Goal: Information Seeking & Learning: Learn about a topic

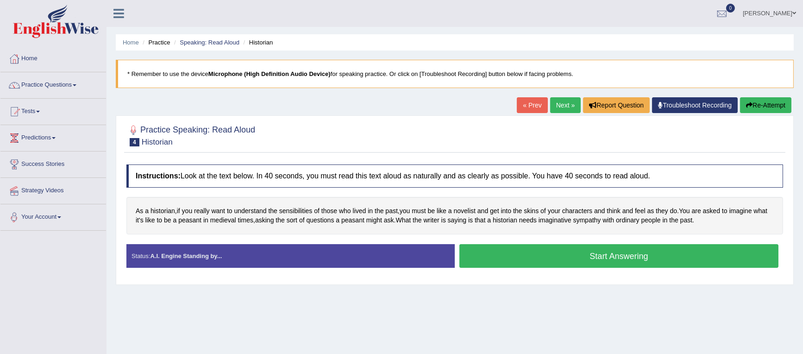
click at [61, 216] on span at bounding box center [59, 217] width 4 height 2
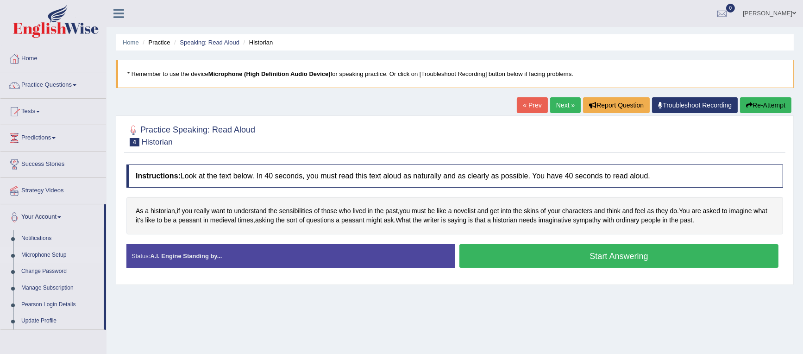
click at [50, 254] on link "Microphone Setup" at bounding box center [60, 255] width 87 height 17
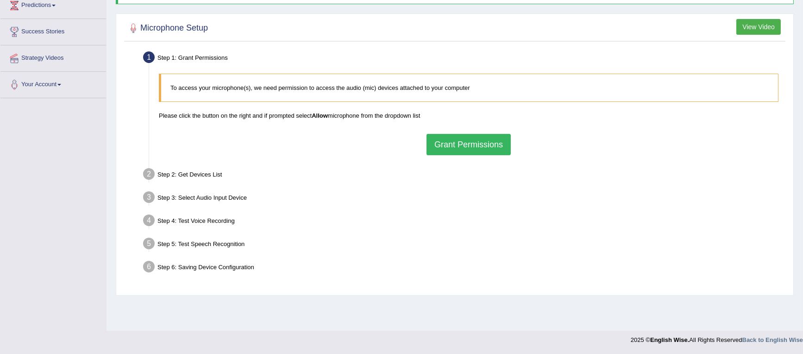
scroll to position [63, 0]
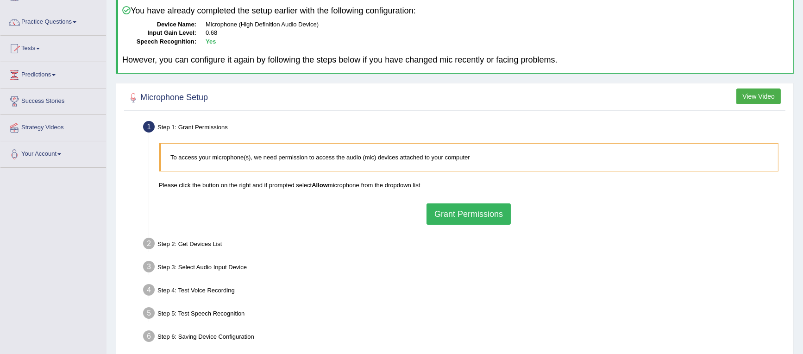
click at [447, 212] on button "Grant Permissions" at bounding box center [468, 213] width 84 height 21
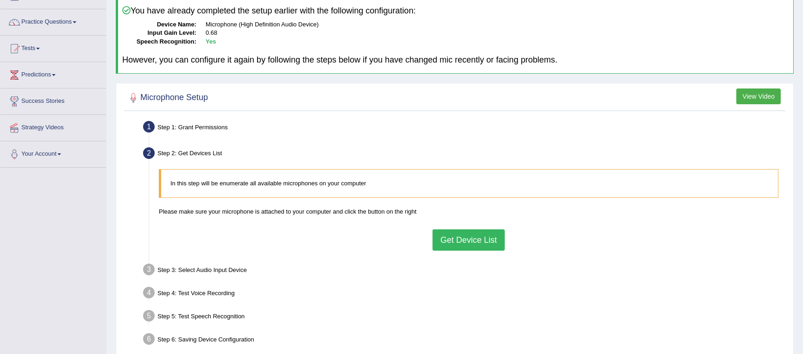
click at [454, 237] on button "Get Device List" at bounding box center [468, 239] width 72 height 21
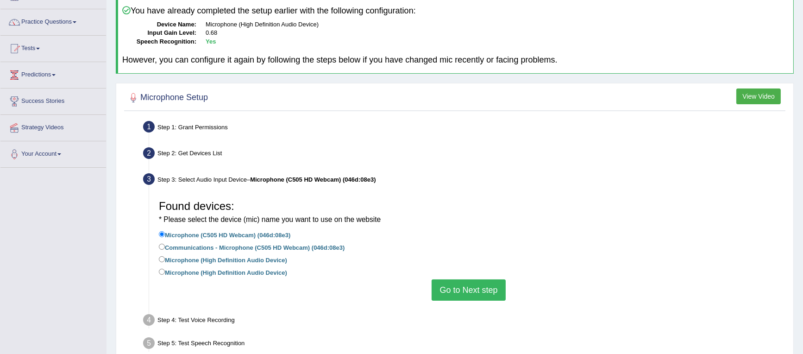
click at [464, 287] on button "Go to Next step" at bounding box center [468, 289] width 74 height 21
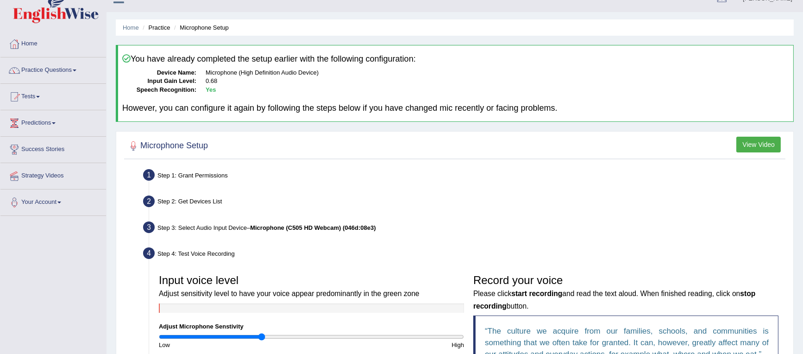
scroll to position [0, 0]
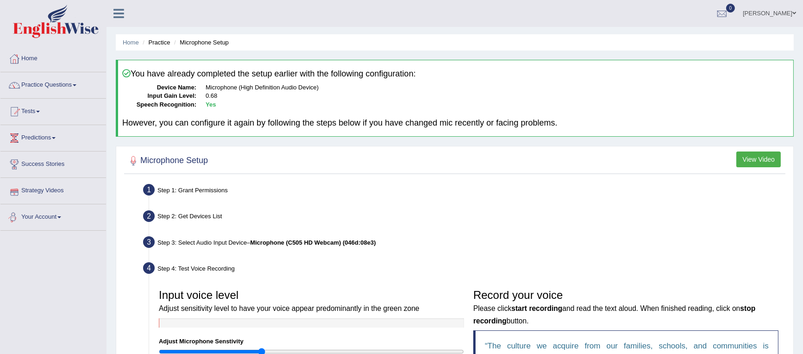
click at [62, 214] on link "Your Account" at bounding box center [53, 215] width 106 height 23
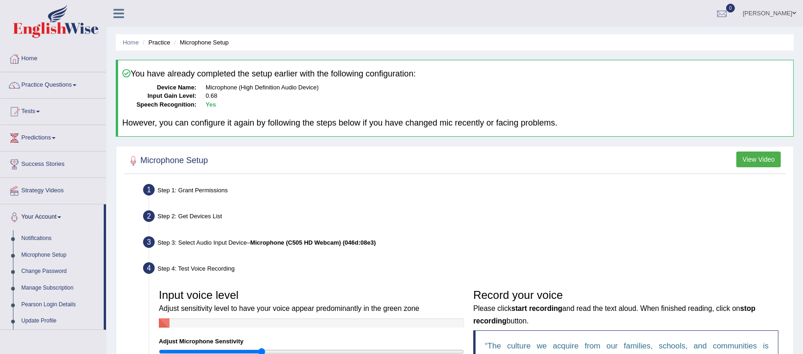
click at [62, 214] on link "Your Account" at bounding box center [51, 215] width 103 height 23
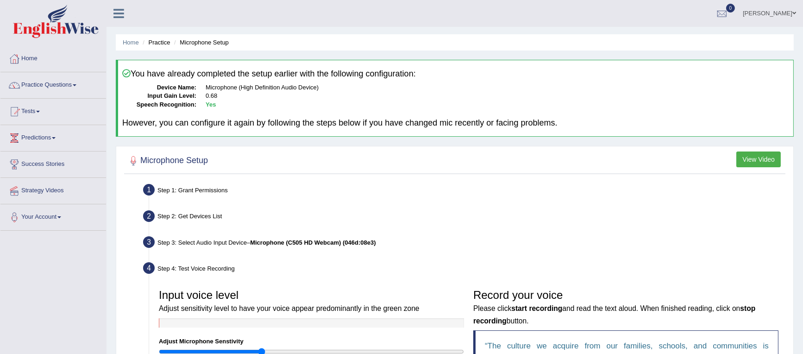
click at [59, 255] on div "Toggle navigation Home Practice Questions Speaking Practice Read Aloud Repeat S…" at bounding box center [401, 277] width 803 height 555
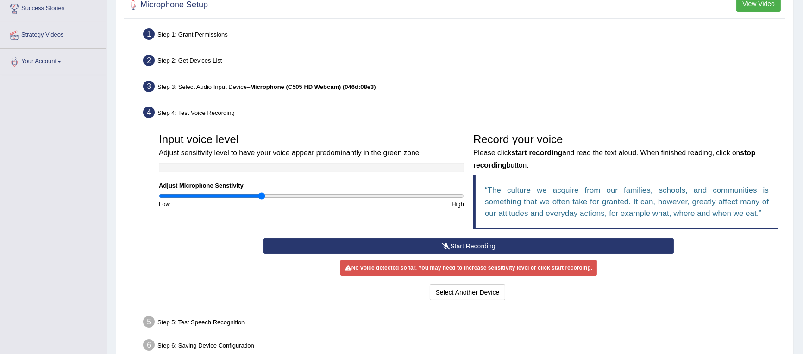
scroll to position [135, 0]
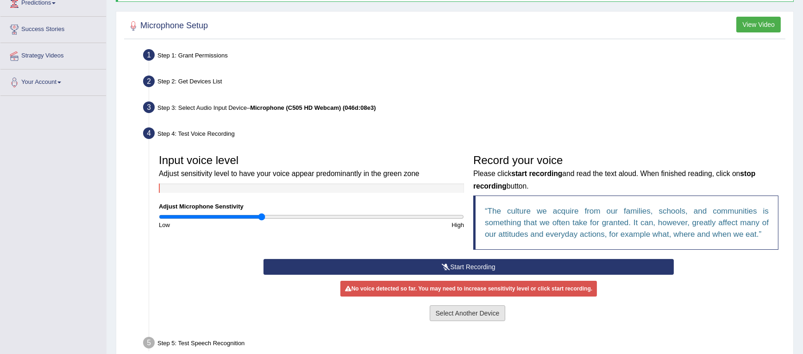
click at [443, 309] on button "Select Another Device" at bounding box center [468, 313] width 76 height 16
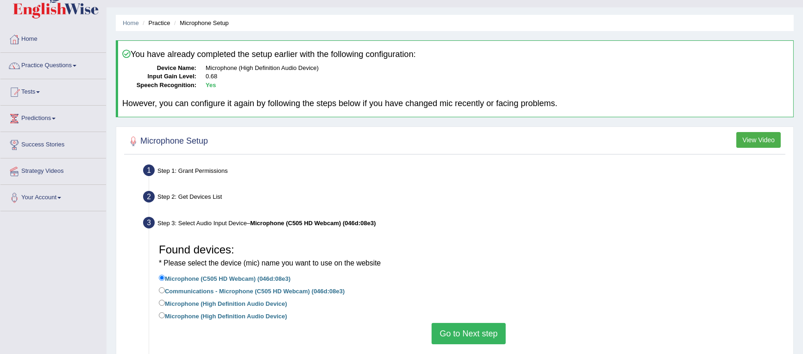
scroll to position [0, 0]
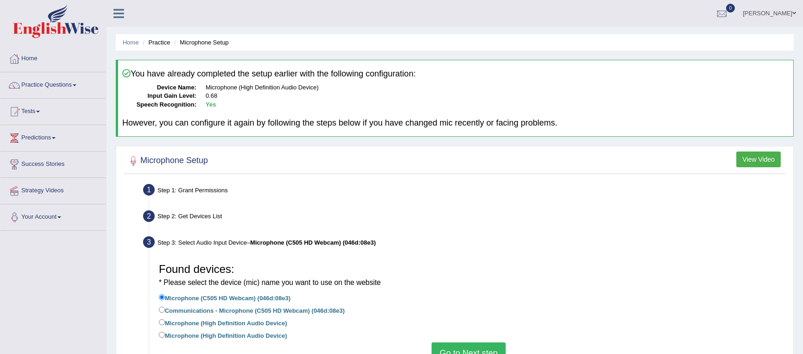
click at [61, 216] on span at bounding box center [59, 217] width 4 height 2
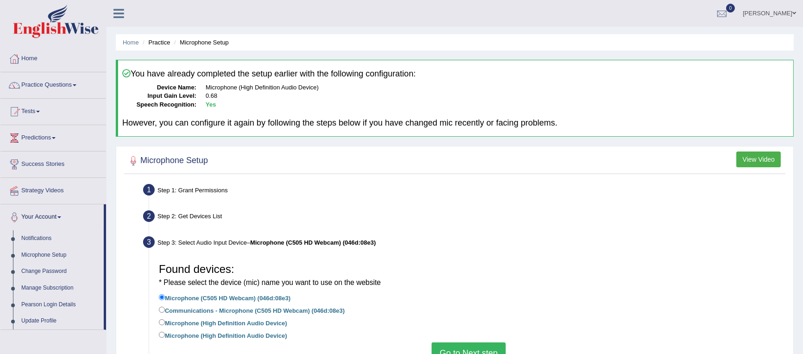
click at [62, 218] on link "Your Account" at bounding box center [51, 215] width 103 height 23
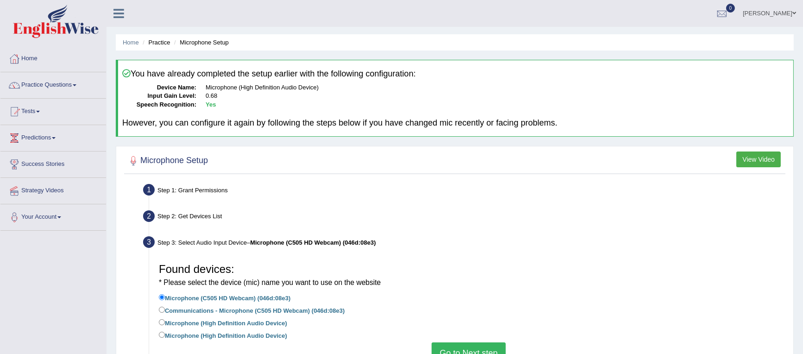
click at [69, 279] on div "Toggle navigation Home Practice Questions Speaking Practice Read Aloud Repeat S…" at bounding box center [401, 241] width 803 height 483
click at [50, 59] on link "Home" at bounding box center [53, 57] width 106 height 23
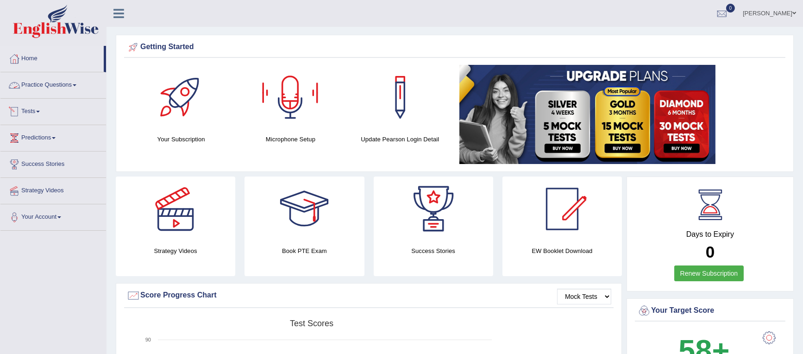
click at [77, 82] on link "Practice Questions" at bounding box center [53, 83] width 106 height 23
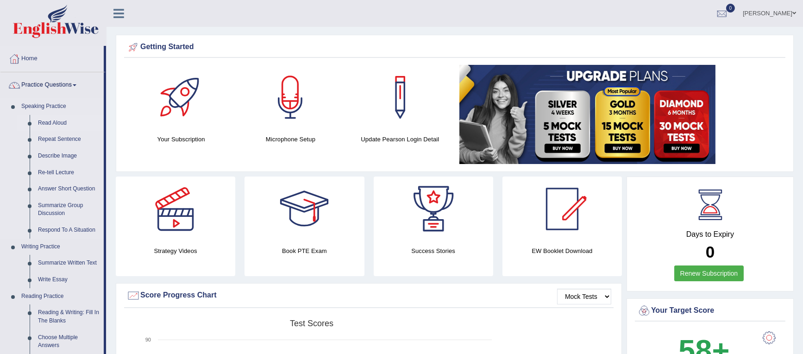
click at [62, 121] on link "Read Aloud" at bounding box center [69, 123] width 70 height 17
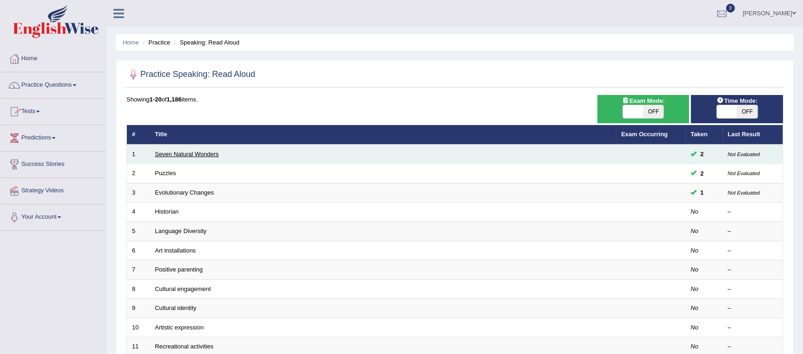
click at [194, 154] on link "Seven Natural Wonders" at bounding box center [187, 153] width 64 height 7
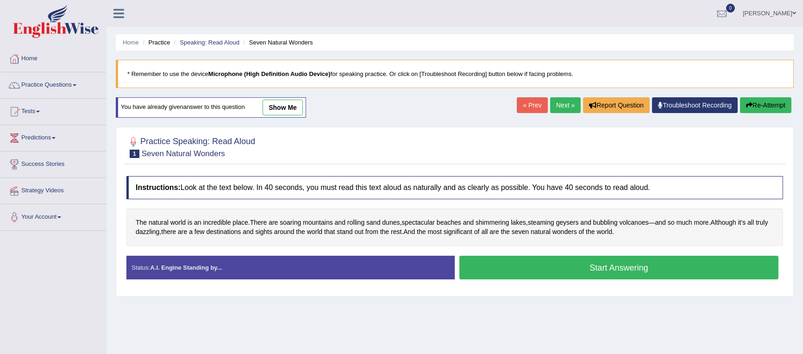
click at [233, 139] on h2 "Practice Speaking: Read Aloud 1 Seven Natural Wonders" at bounding box center [190, 146] width 129 height 23
click at [28, 56] on link "Home" at bounding box center [53, 57] width 106 height 23
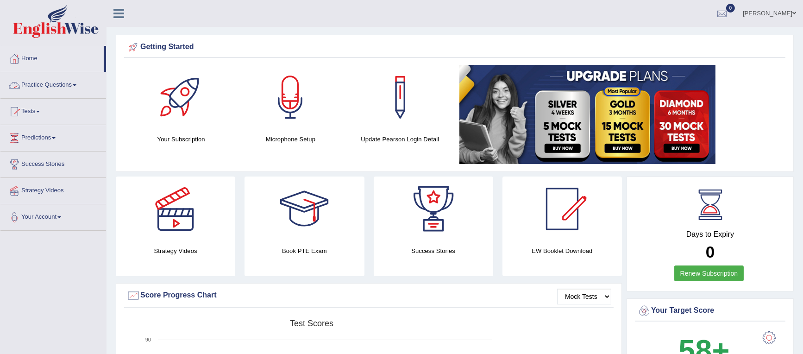
click at [39, 82] on link "Practice Questions" at bounding box center [53, 83] width 106 height 23
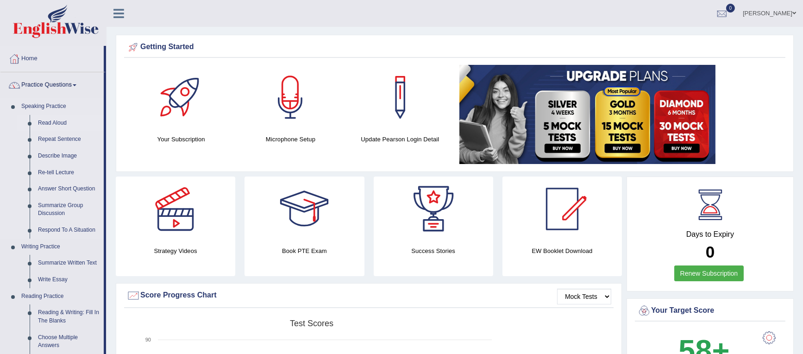
click at [56, 121] on link "Read Aloud" at bounding box center [69, 123] width 70 height 17
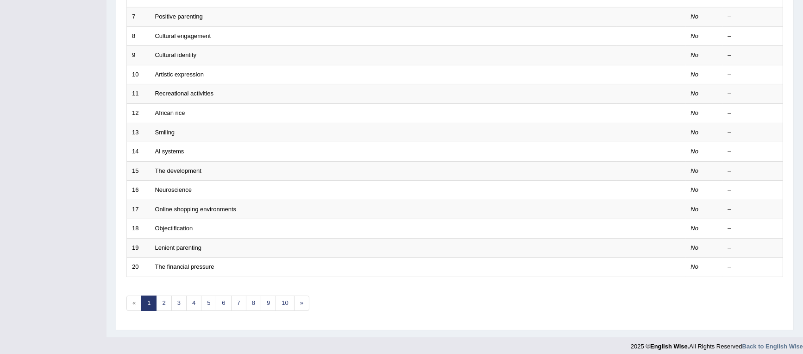
scroll to position [50, 0]
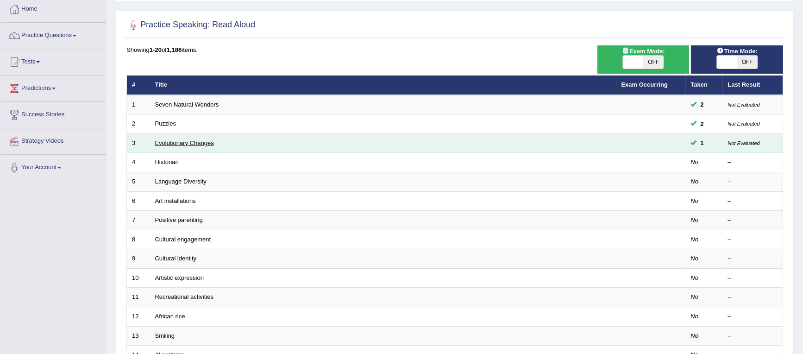
click at [180, 143] on link "Evolutionary Changes" at bounding box center [184, 142] width 59 height 7
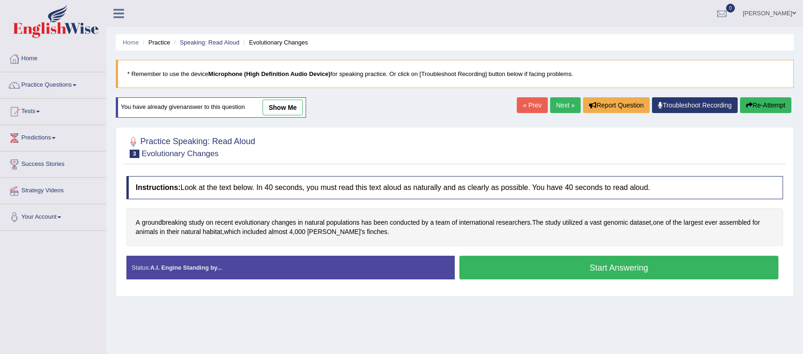
click at [564, 265] on button "Start Answering" at bounding box center [618, 268] width 319 height 24
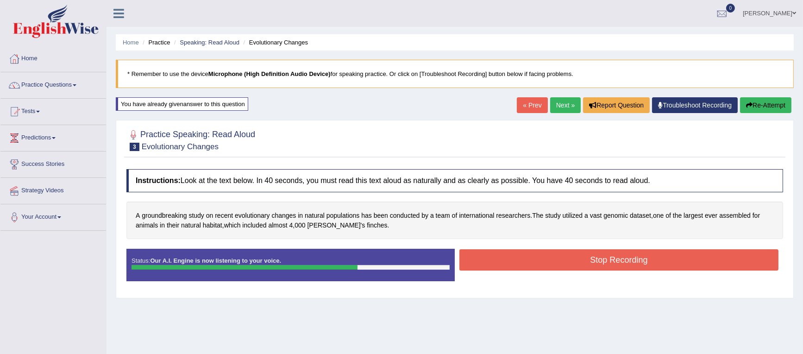
click at [558, 256] on button "Stop Recording" at bounding box center [618, 259] width 319 height 21
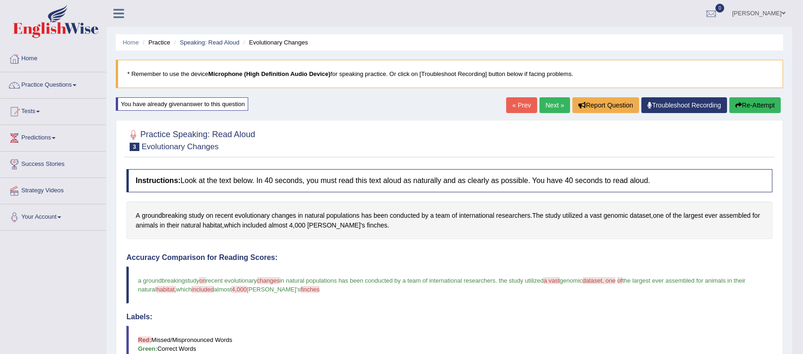
click at [550, 103] on link "Next »" at bounding box center [554, 105] width 31 height 16
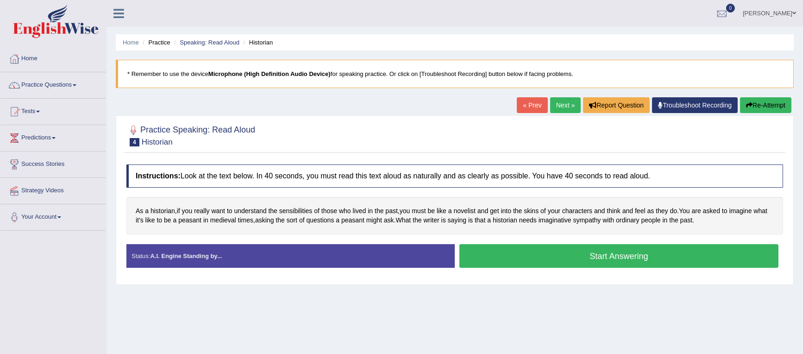
click at [538, 256] on button "Start Answering" at bounding box center [618, 256] width 319 height 24
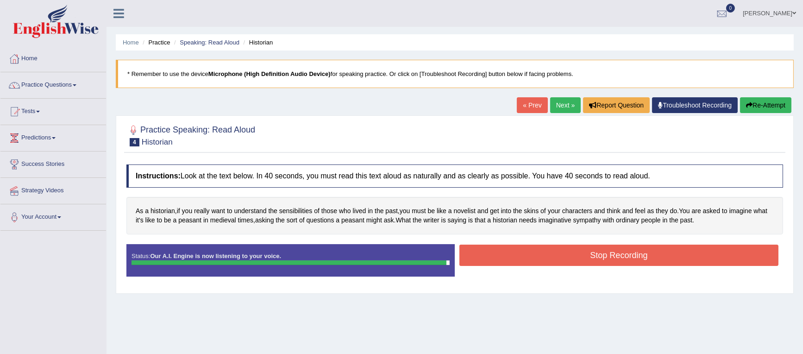
click at [552, 254] on button "Stop Recording" at bounding box center [618, 254] width 319 height 21
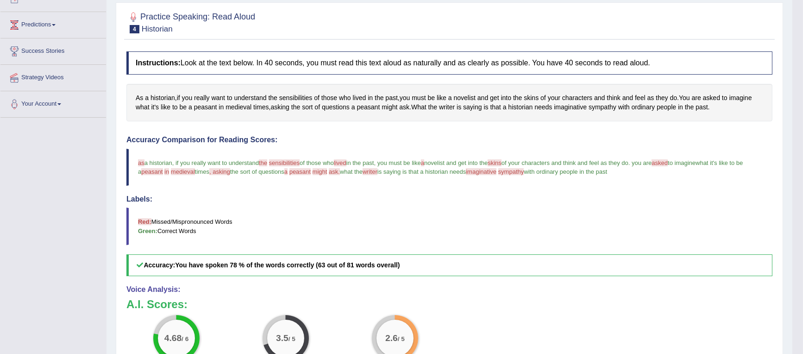
scroll to position [69, 0]
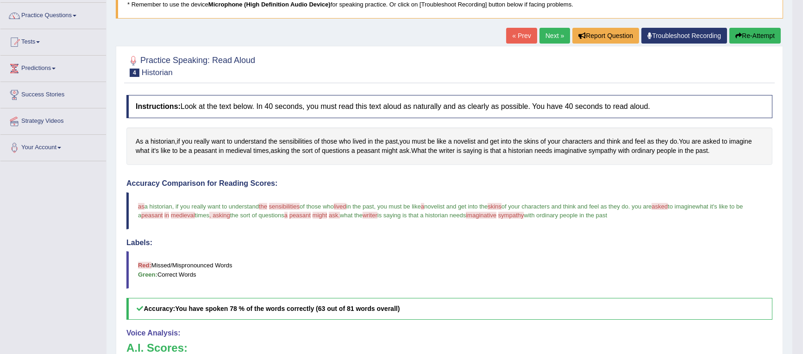
click at [747, 34] on button "Re-Attempt" at bounding box center [754, 36] width 51 height 16
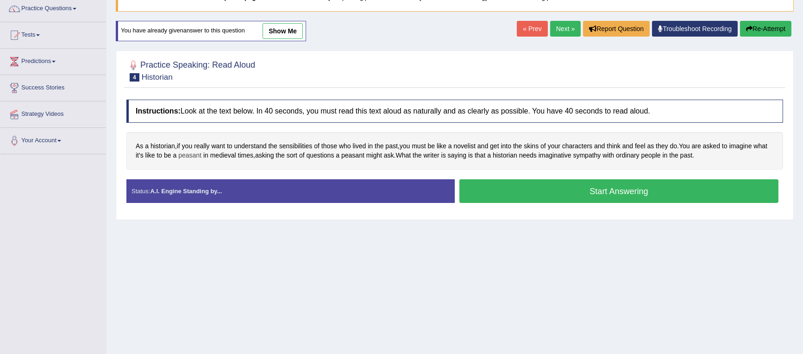
click at [191, 155] on span "peasant" at bounding box center [189, 155] width 23 height 10
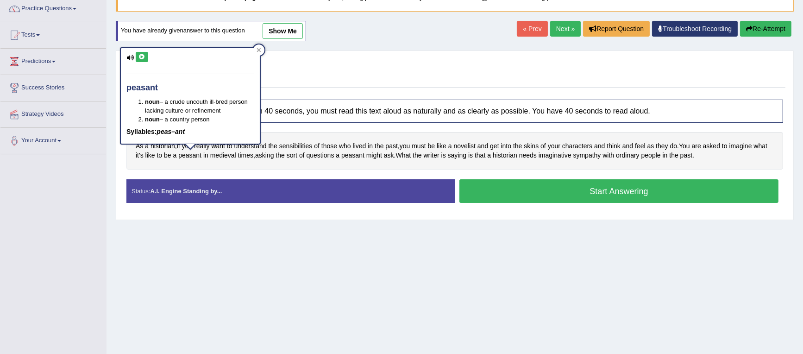
click at [142, 57] on icon at bounding box center [141, 57] width 7 height 6
click at [225, 156] on span "medieval" at bounding box center [223, 155] width 26 height 10
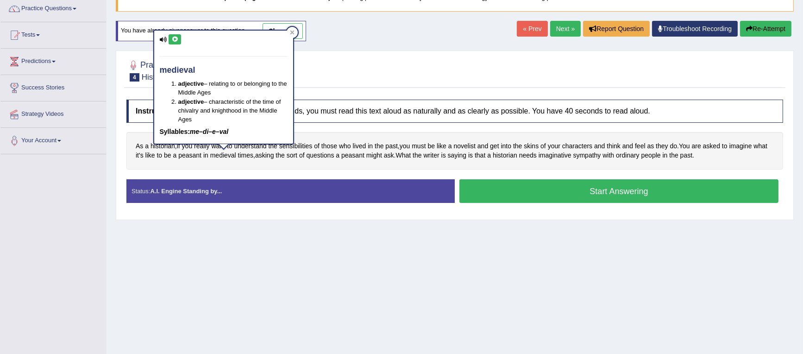
click at [175, 39] on icon at bounding box center [174, 40] width 7 height 6
click at [505, 156] on span "historian" at bounding box center [505, 155] width 25 height 10
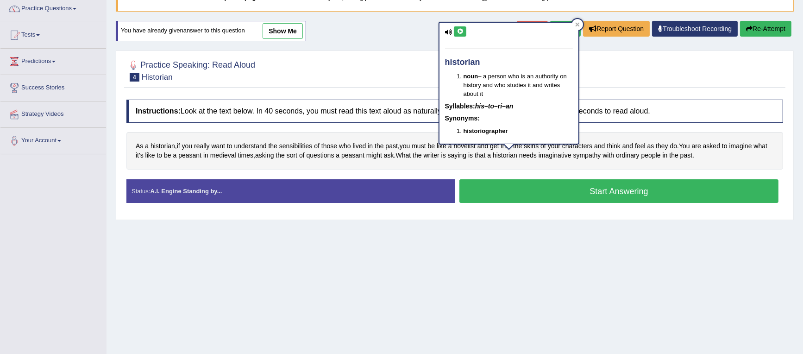
click at [460, 29] on icon at bounding box center [459, 32] width 7 height 6
click at [557, 155] on span "imaginative" at bounding box center [554, 155] width 33 height 10
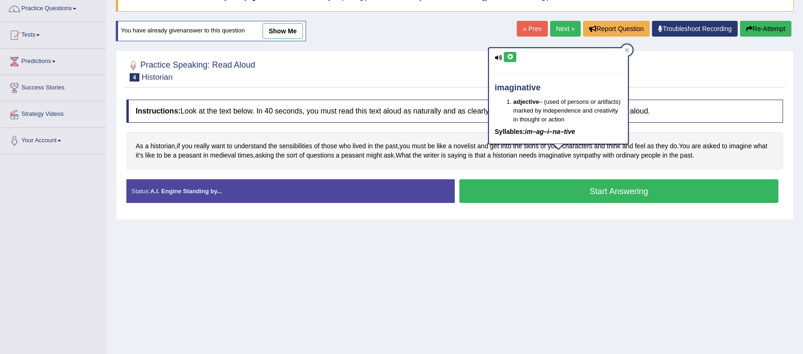
click at [509, 56] on icon at bounding box center [509, 57] width 7 height 6
click at [629, 50] on icon at bounding box center [626, 50] width 5 height 5
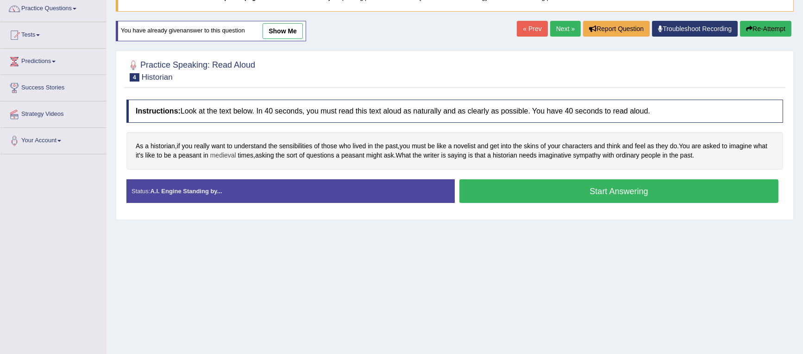
click at [223, 155] on span "medieval" at bounding box center [223, 155] width 26 height 10
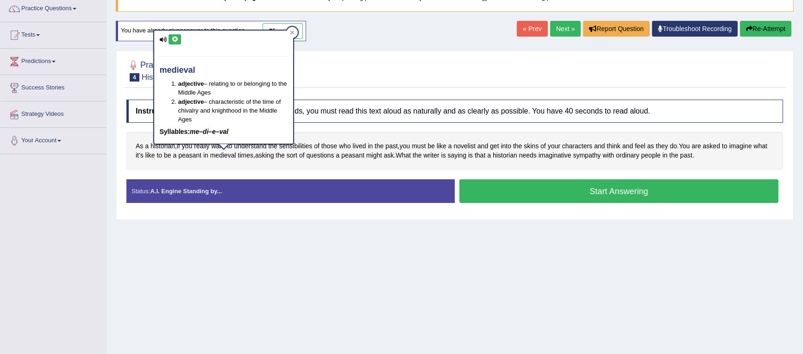
click at [177, 37] on icon at bounding box center [174, 40] width 7 height 6
click at [247, 166] on div "As a historian , if you really want to understand the sensibilities of those wh…" at bounding box center [454, 150] width 656 height 37
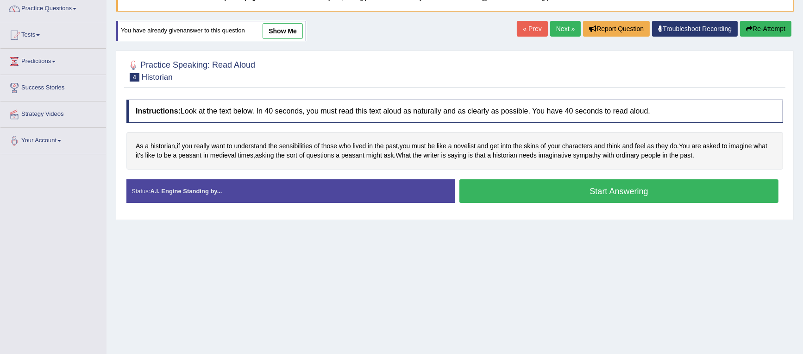
click at [604, 193] on button "Start Answering" at bounding box center [618, 191] width 319 height 24
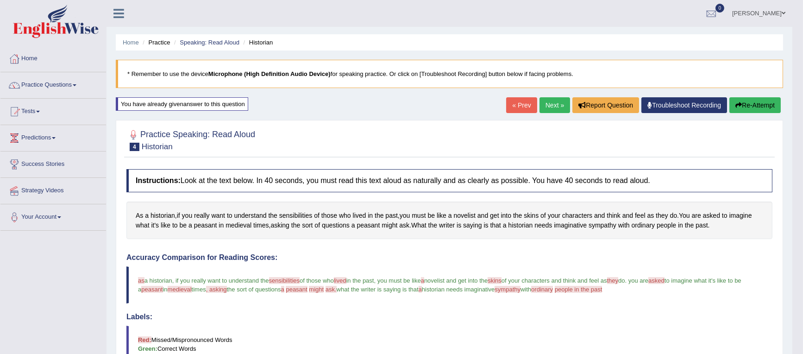
click at [549, 105] on link "Next »" at bounding box center [554, 105] width 31 height 16
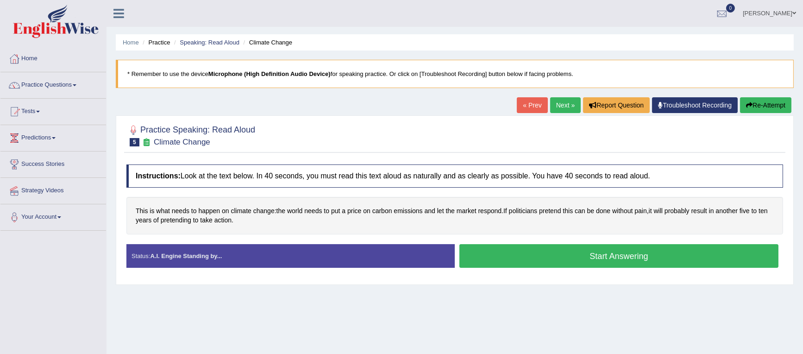
click at [523, 250] on button "Start Answering" at bounding box center [618, 256] width 319 height 24
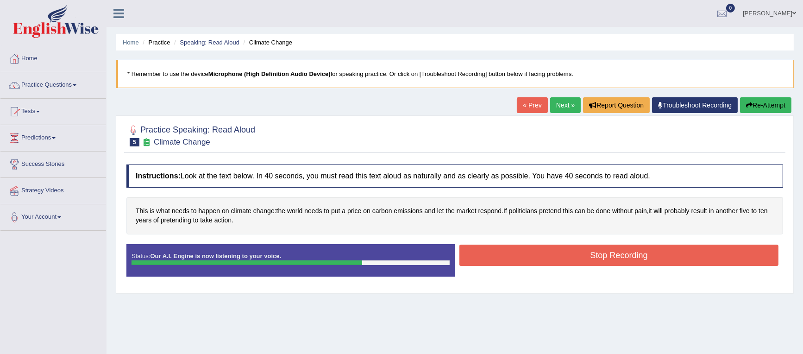
click at [526, 250] on button "Stop Recording" at bounding box center [618, 254] width 319 height 21
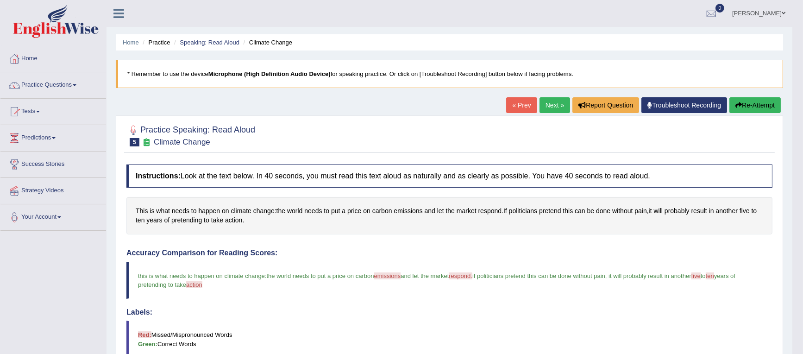
click at [546, 105] on link "Next »" at bounding box center [554, 105] width 31 height 16
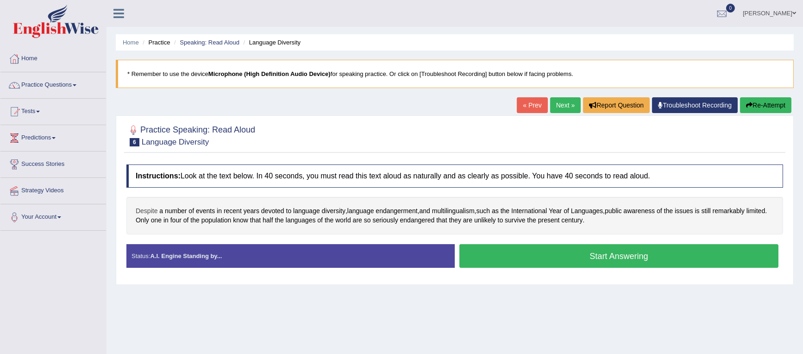
click at [150, 209] on span "Despite" at bounding box center [147, 211] width 22 height 10
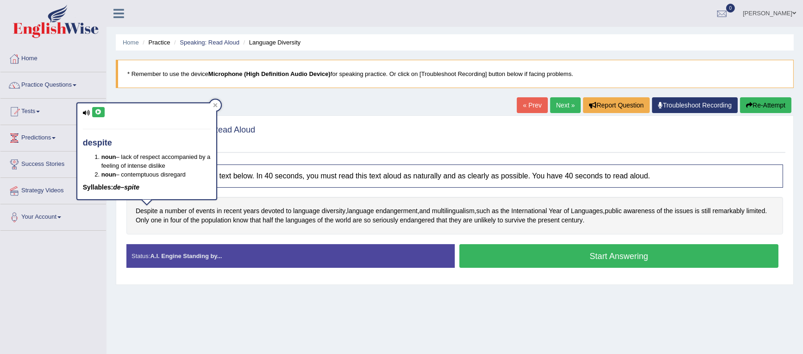
click at [97, 113] on icon at bounding box center [98, 112] width 7 height 6
click at [217, 104] on icon at bounding box center [215, 105] width 4 height 4
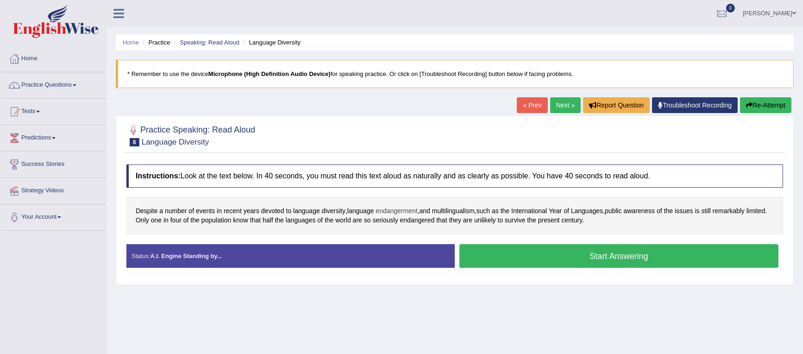
click at [392, 210] on span "endangerment" at bounding box center [396, 211] width 42 height 10
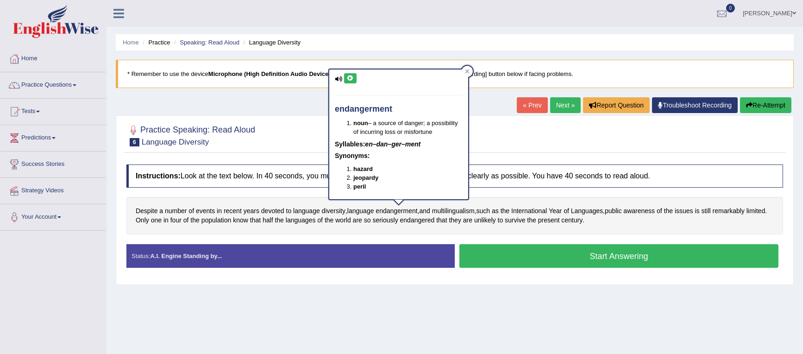
click at [347, 78] on icon at bounding box center [350, 78] width 7 height 6
click at [416, 221] on span "endangered" at bounding box center [417, 220] width 35 height 10
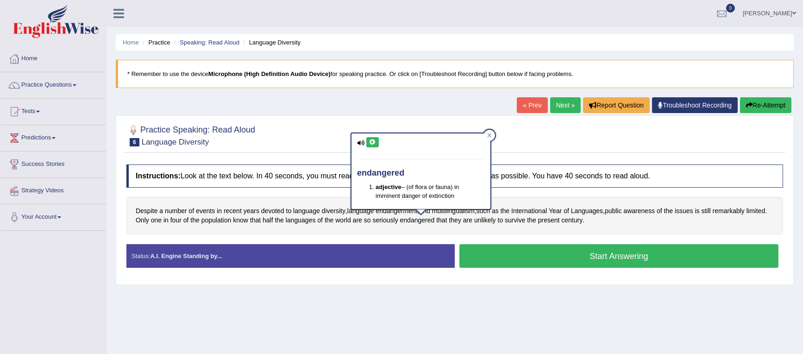
click at [372, 146] on button at bounding box center [372, 142] width 12 height 10
click at [490, 136] on icon at bounding box center [489, 135] width 5 height 5
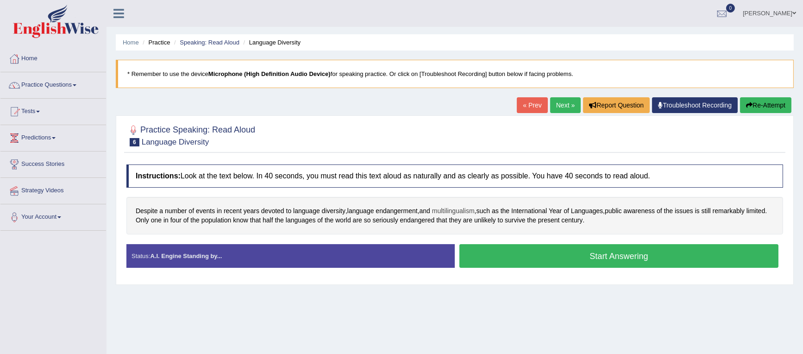
click at [460, 210] on span "multilingualism" at bounding box center [453, 211] width 43 height 10
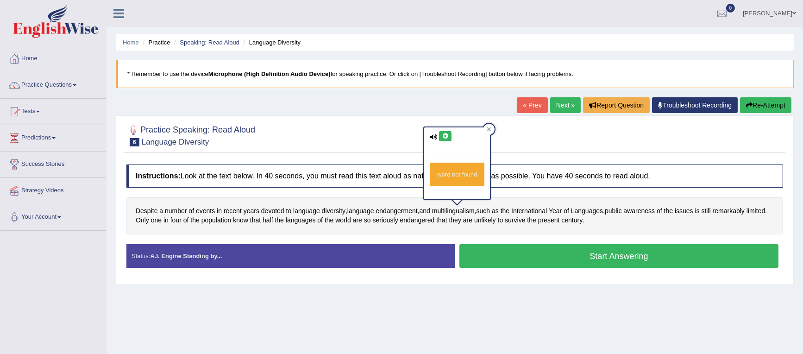
click at [445, 133] on icon at bounding box center [445, 136] width 7 height 6
click at [490, 126] on div at bounding box center [488, 129] width 11 height 11
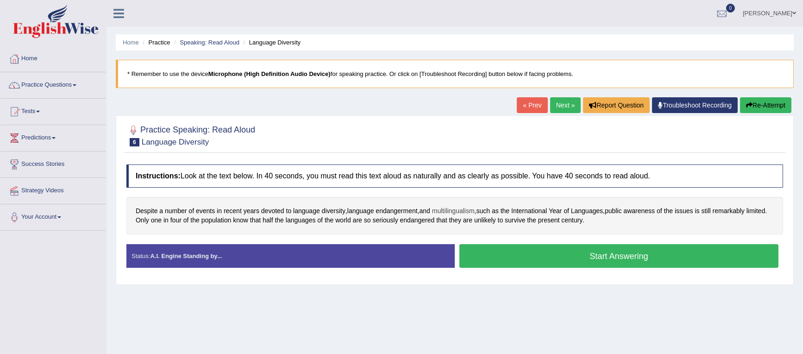
click at [464, 211] on span "multilingualism" at bounding box center [453, 211] width 43 height 10
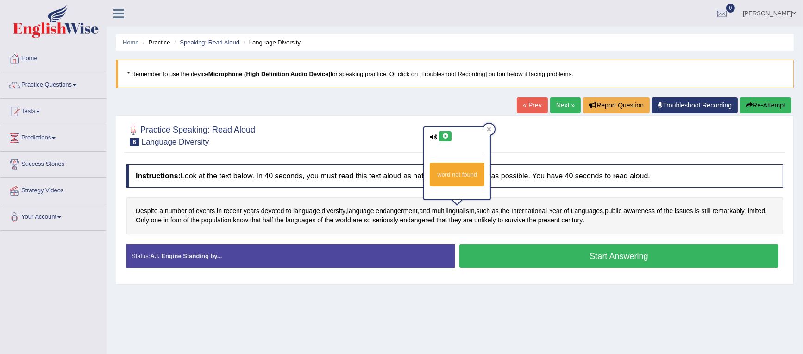
click at [444, 136] on icon at bounding box center [445, 136] width 7 height 6
click at [489, 130] on icon at bounding box center [489, 129] width 4 height 4
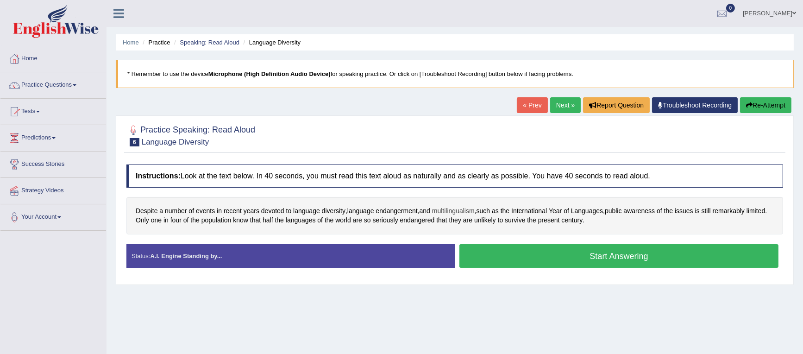
click at [456, 210] on span "multilingualism" at bounding box center [453, 211] width 43 height 10
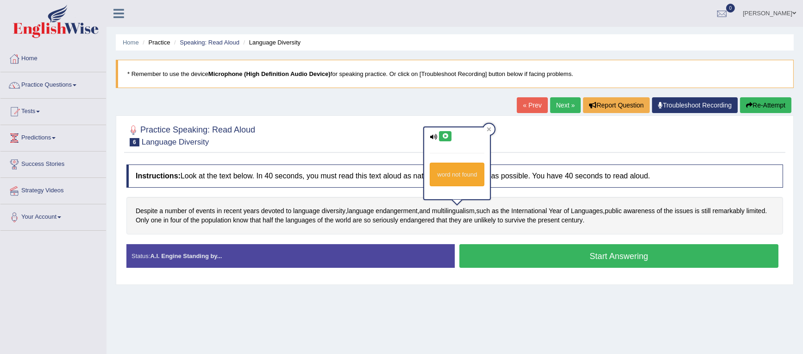
click at [442, 130] on div "word not found" at bounding box center [457, 163] width 66 height 72
click at [445, 135] on icon at bounding box center [445, 136] width 7 height 6
click at [488, 128] on icon at bounding box center [489, 129] width 4 height 4
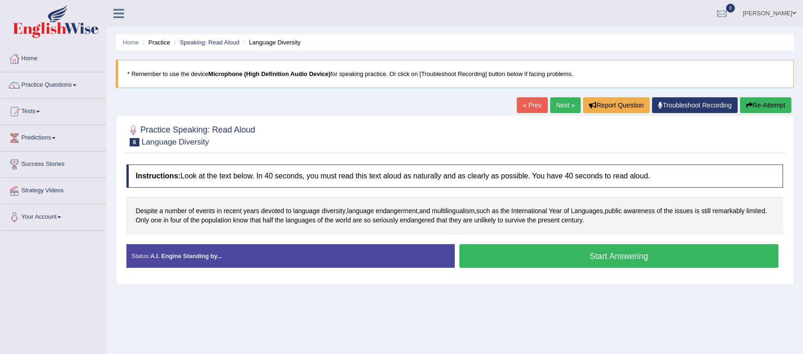
click at [570, 256] on button "Start Answering" at bounding box center [618, 256] width 319 height 24
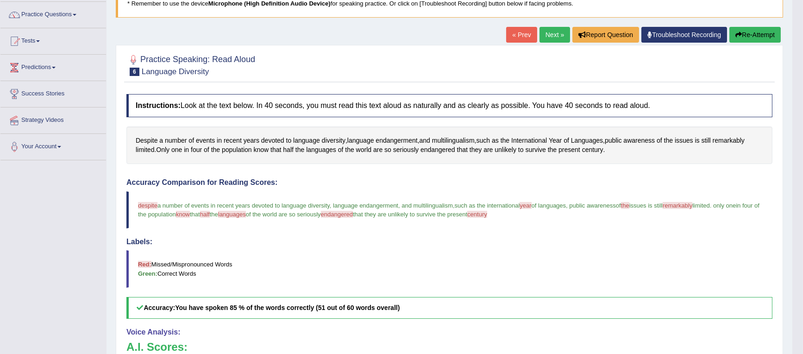
scroll to position [43, 0]
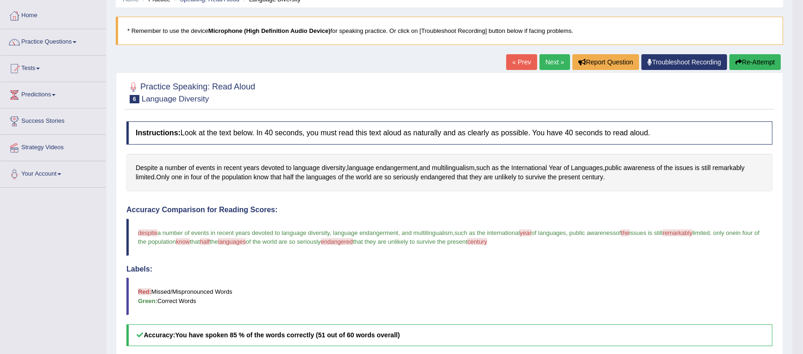
click at [546, 62] on link "Next »" at bounding box center [554, 62] width 31 height 16
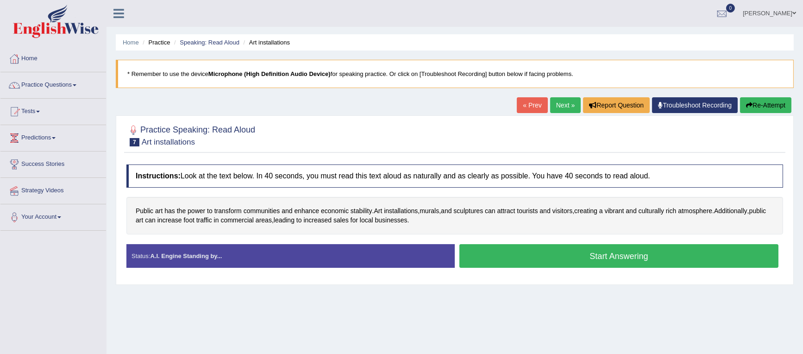
click at [580, 253] on button "Start Answering" at bounding box center [618, 256] width 319 height 24
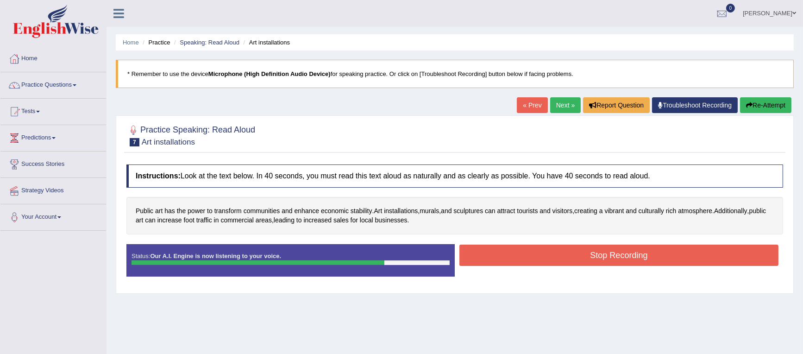
click at [580, 253] on button "Stop Recording" at bounding box center [618, 254] width 319 height 21
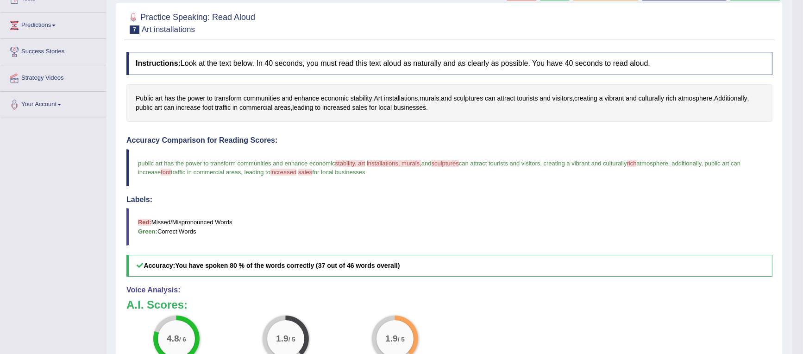
scroll to position [43, 0]
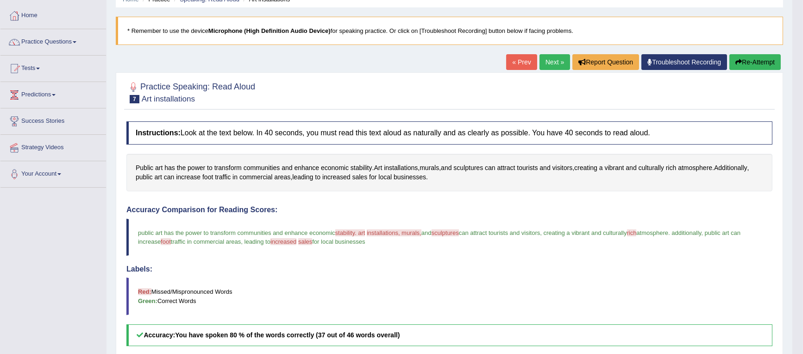
click at [552, 58] on link "Next »" at bounding box center [554, 62] width 31 height 16
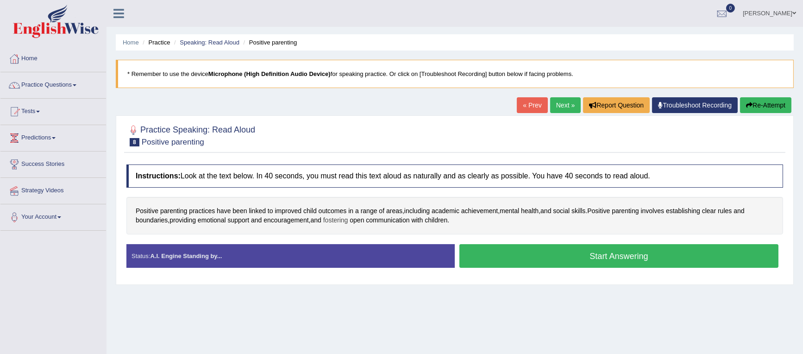
click at [347, 218] on span "fostering" at bounding box center [335, 220] width 25 height 10
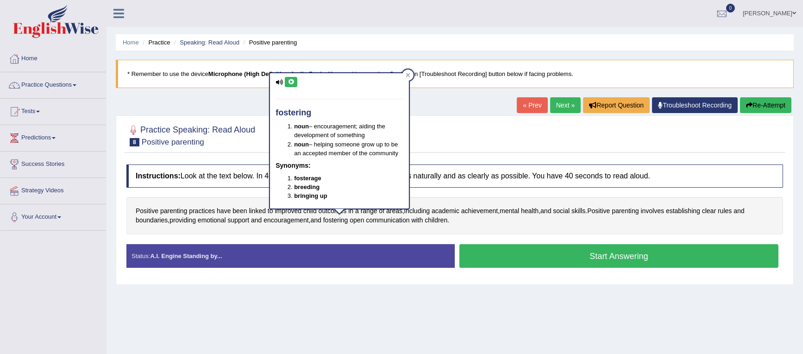
click at [288, 82] on icon at bounding box center [290, 82] width 7 height 6
click at [293, 80] on icon at bounding box center [290, 82] width 7 height 6
click at [410, 75] on icon at bounding box center [407, 75] width 5 height 5
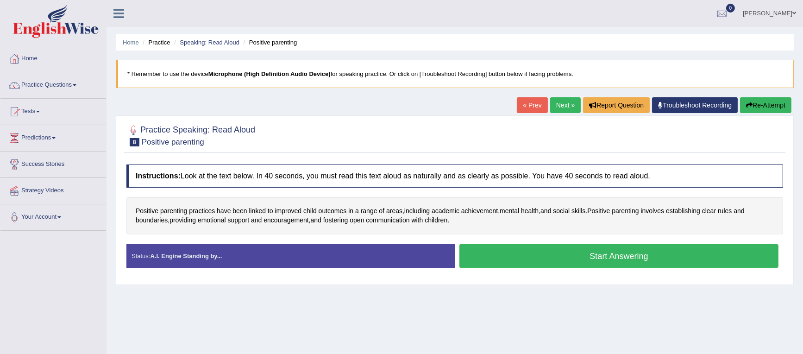
click at [551, 253] on button "Start Answering" at bounding box center [618, 256] width 319 height 24
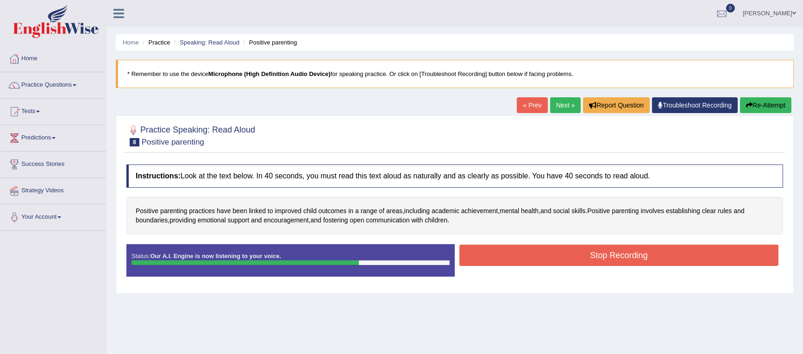
click at [521, 247] on button "Stop Recording" at bounding box center [618, 254] width 319 height 21
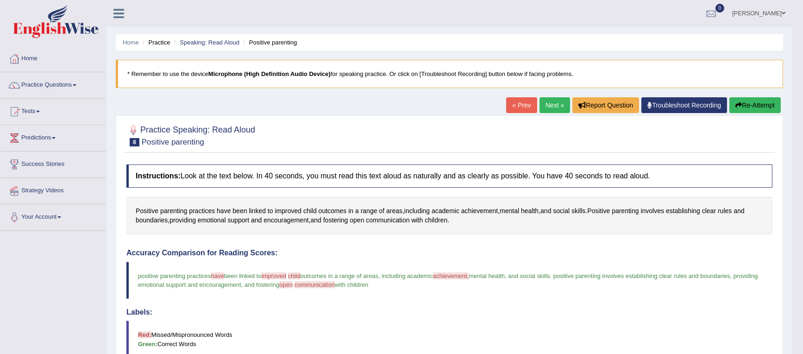
click at [549, 105] on link "Next »" at bounding box center [554, 105] width 31 height 16
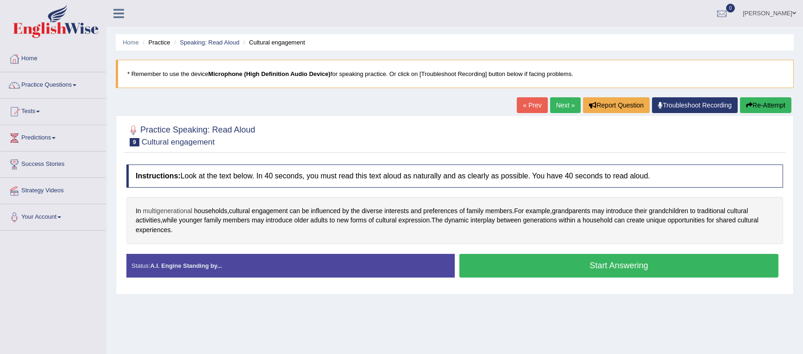
click at [171, 211] on span "multigenerational" at bounding box center [168, 211] width 50 height 10
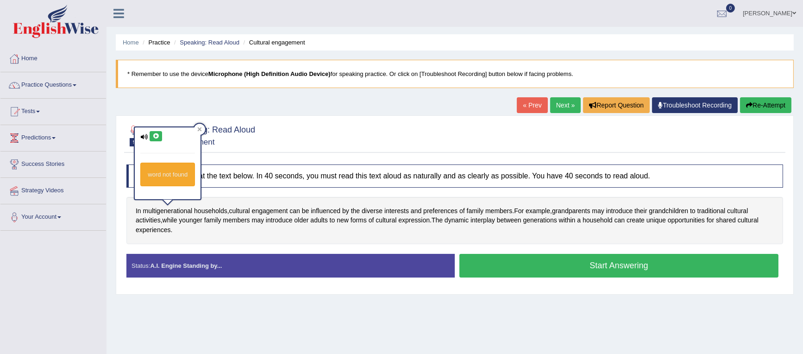
click at [154, 134] on icon at bounding box center [155, 136] width 7 height 6
click at [200, 129] on icon at bounding box center [200, 129] width 4 height 4
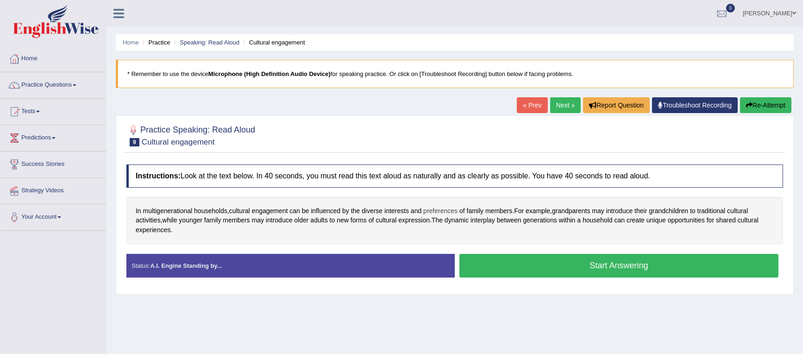
click at [442, 209] on span "preferences" at bounding box center [440, 211] width 34 height 10
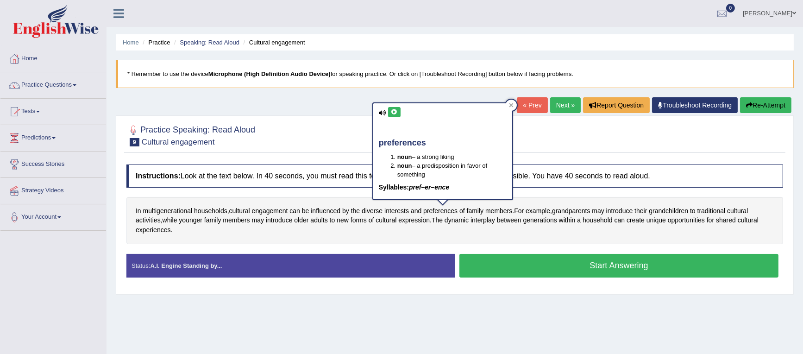
click at [391, 110] on icon at bounding box center [394, 112] width 7 height 6
click at [512, 104] on icon at bounding box center [511, 105] width 5 height 5
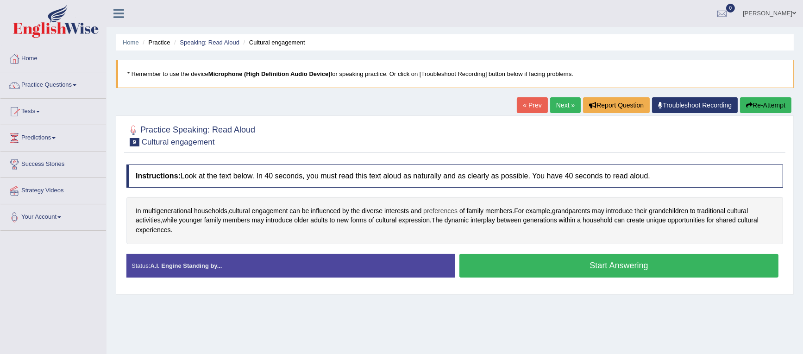
click at [449, 209] on span "preferences" at bounding box center [440, 211] width 34 height 10
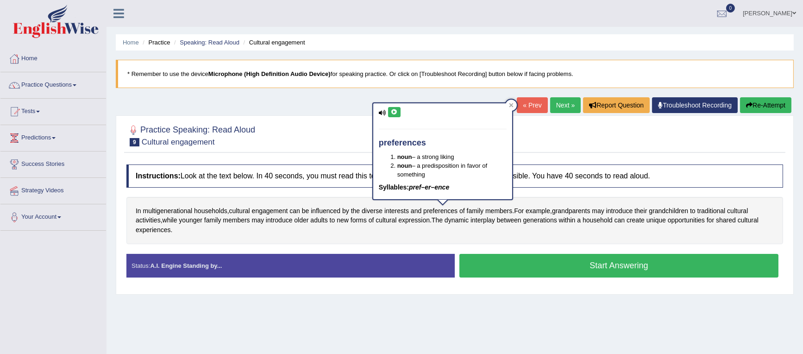
click at [396, 112] on icon at bounding box center [394, 112] width 7 height 6
click at [511, 106] on icon at bounding box center [511, 105] width 5 height 5
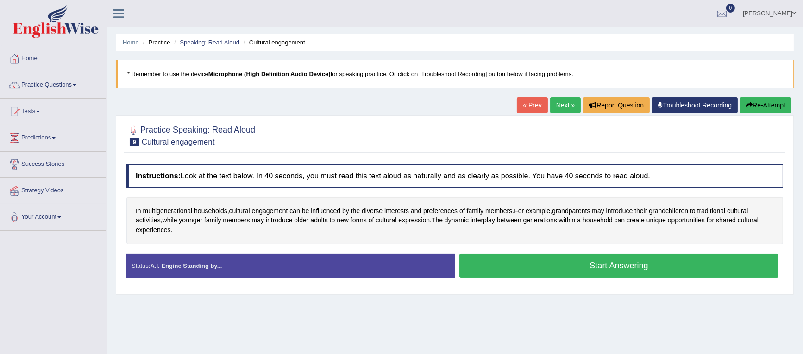
click at [512, 257] on button "Start Answering" at bounding box center [618, 266] width 319 height 24
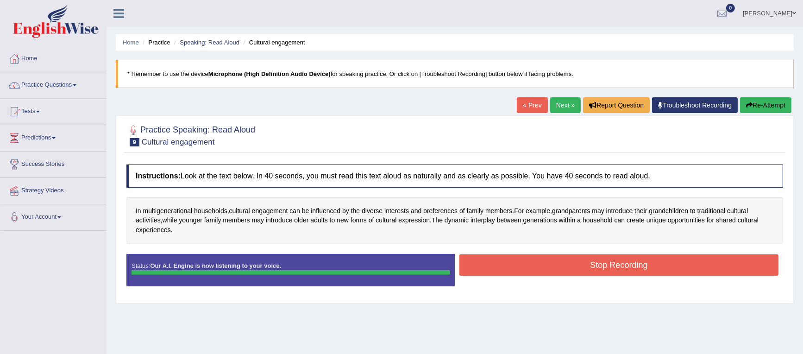
drag, startPoint x: 522, startPoint y: 274, endPoint x: 516, endPoint y: 278, distance: 6.9
click at [518, 281] on div "Status: Our A.I. Engine is now listening to your voice. Start Answering Stop Re…" at bounding box center [454, 275] width 656 height 42
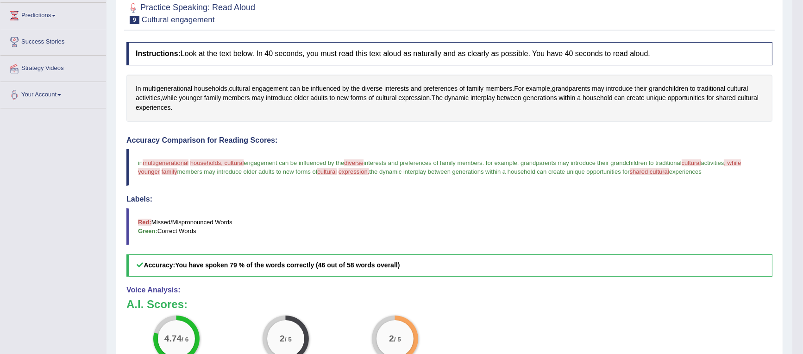
scroll to position [53, 0]
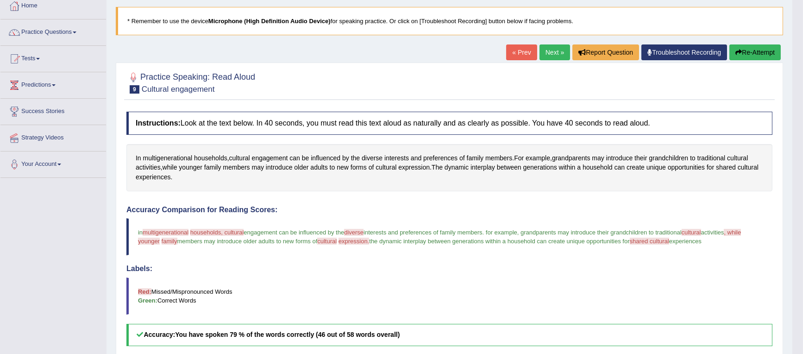
click at [550, 50] on link "Next »" at bounding box center [554, 52] width 31 height 16
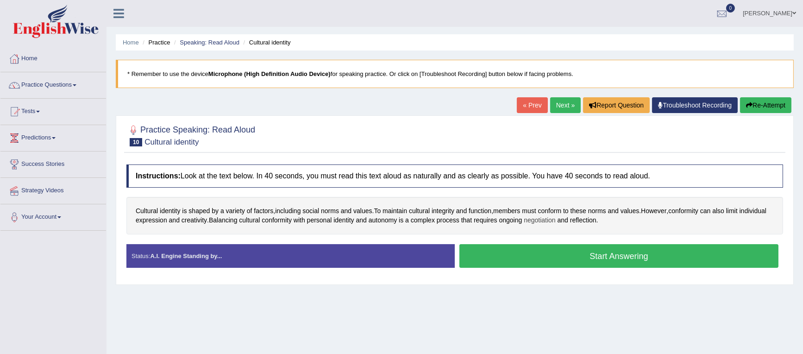
click at [555, 221] on span "negotiation" at bounding box center [540, 220] width 32 height 10
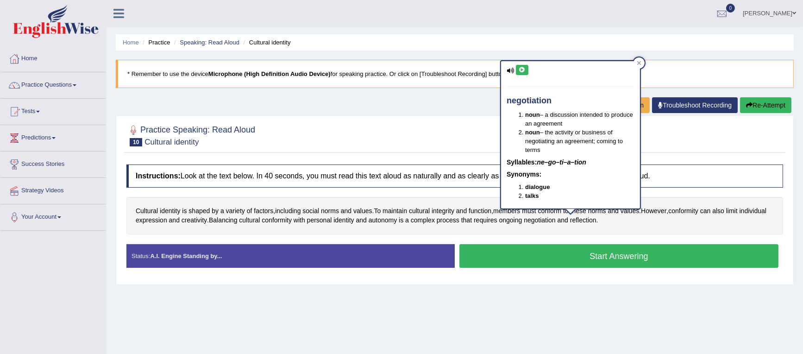
click at [521, 69] on icon at bounding box center [521, 70] width 7 height 6
click at [596, 220] on span "reflection" at bounding box center [583, 220] width 26 height 10
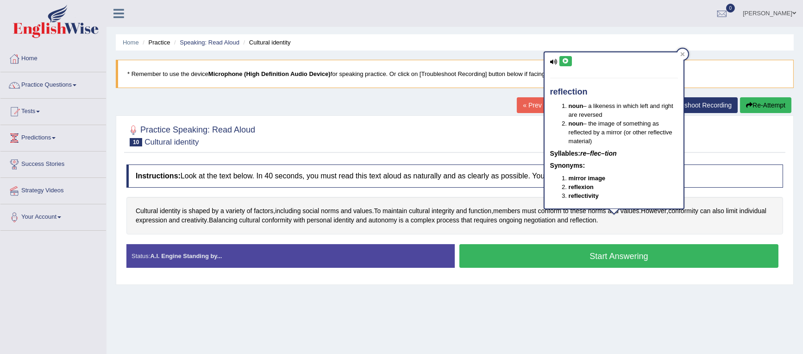
click at [562, 60] on icon at bounding box center [565, 61] width 7 height 6
click at [397, 219] on span "autonomy" at bounding box center [382, 220] width 28 height 10
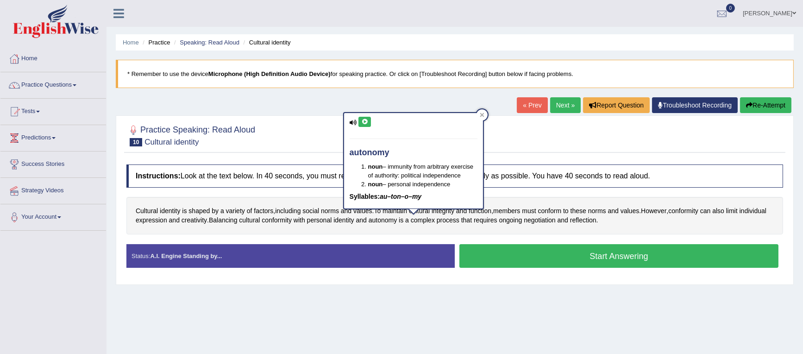
click at [367, 122] on icon at bounding box center [364, 122] width 7 height 6
click at [482, 114] on icon at bounding box center [482, 115] width 4 height 4
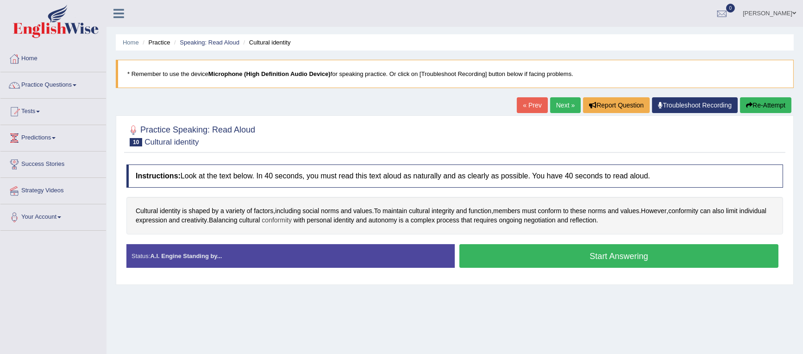
click at [292, 220] on span "conformity" at bounding box center [277, 220] width 30 height 10
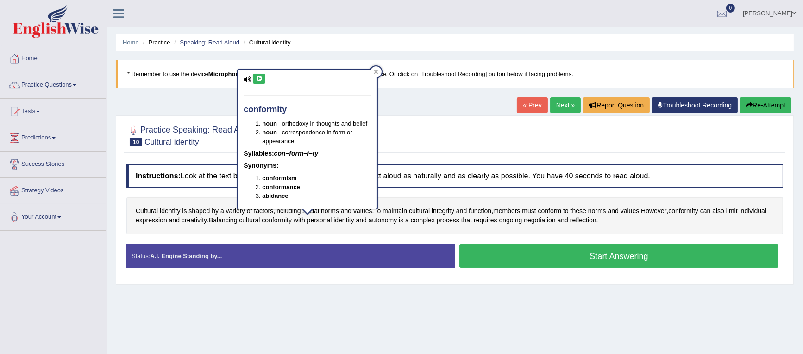
click at [262, 77] on button at bounding box center [259, 79] width 12 height 10
click at [397, 221] on span "autonomy" at bounding box center [382, 220] width 28 height 10
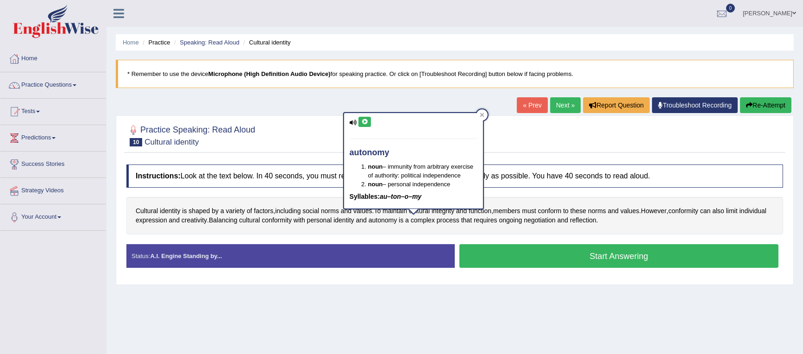
click at [366, 120] on icon at bounding box center [364, 122] width 7 height 6
click at [483, 115] on icon at bounding box center [482, 114] width 5 height 5
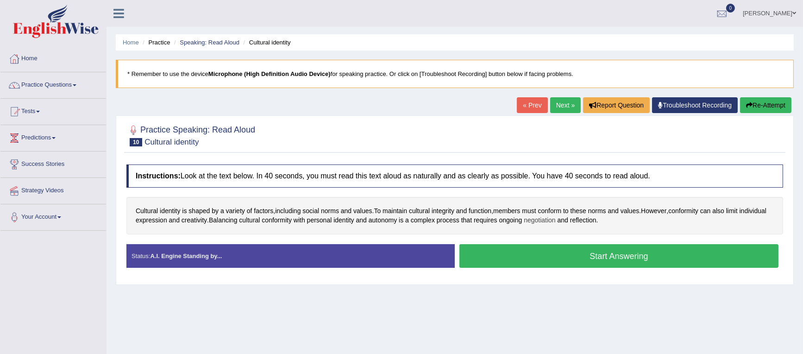
click at [555, 219] on span "negotiation" at bounding box center [540, 220] width 32 height 10
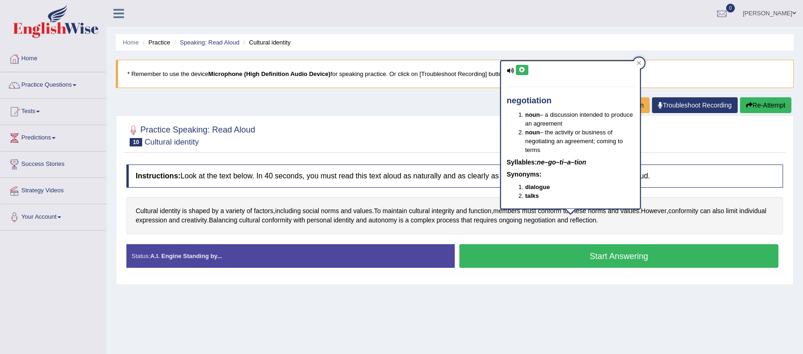
click at [521, 67] on icon at bounding box center [521, 70] width 7 height 6
click at [638, 62] on icon at bounding box center [639, 63] width 4 height 4
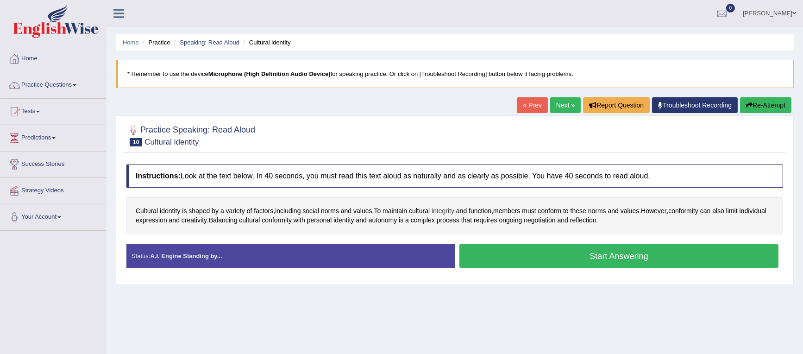
click at [444, 211] on span "integrity" at bounding box center [442, 211] width 23 height 10
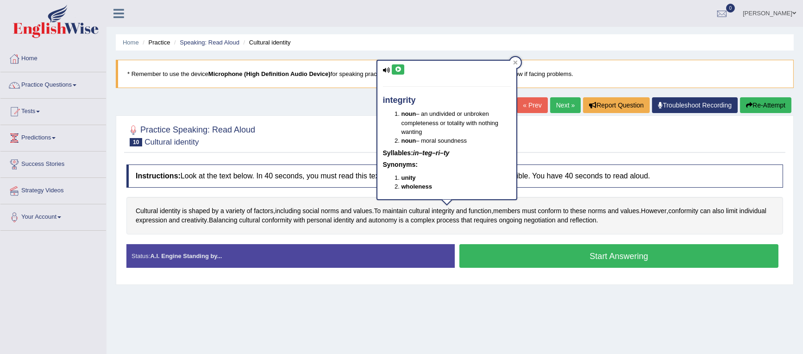
click at [396, 67] on icon at bounding box center [397, 70] width 7 height 6
click at [511, 61] on div at bounding box center [515, 62] width 11 height 11
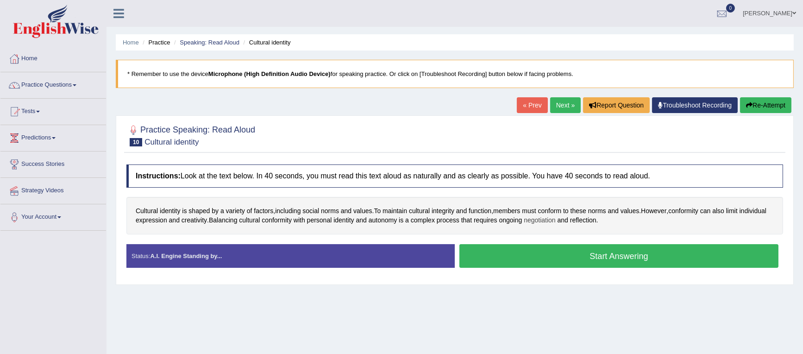
click at [555, 220] on span "negotiation" at bounding box center [540, 220] width 32 height 10
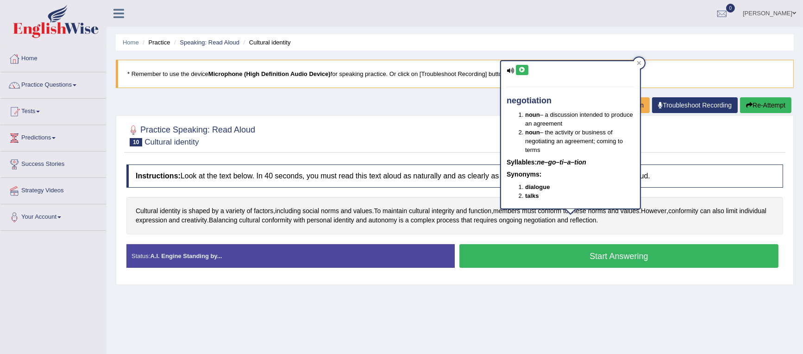
click at [520, 67] on icon at bounding box center [521, 70] width 7 height 6
click at [636, 63] on icon at bounding box center [638, 63] width 5 height 5
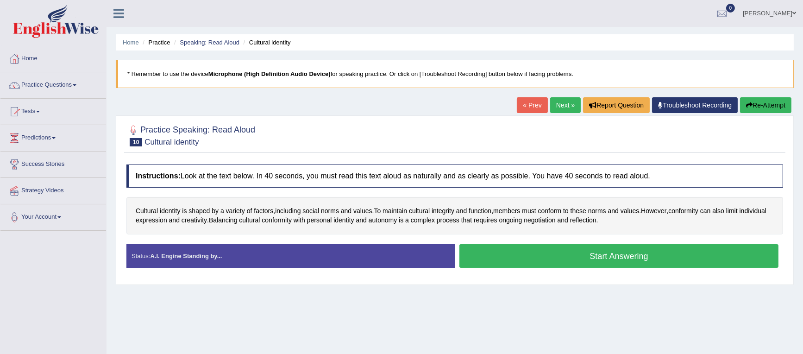
click at [504, 253] on button "Start Answering" at bounding box center [618, 256] width 319 height 24
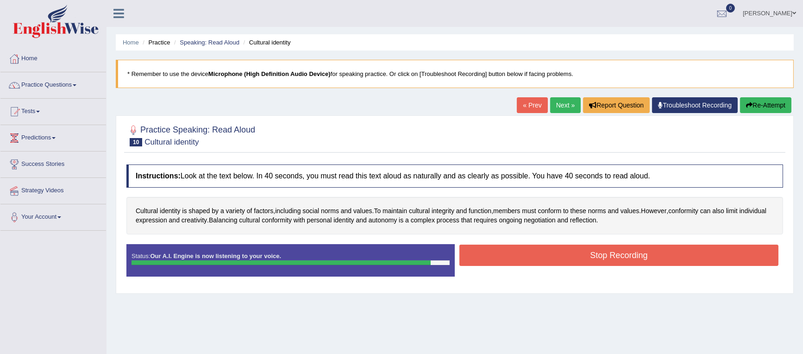
click at [508, 252] on button "Stop Recording" at bounding box center [618, 254] width 319 height 21
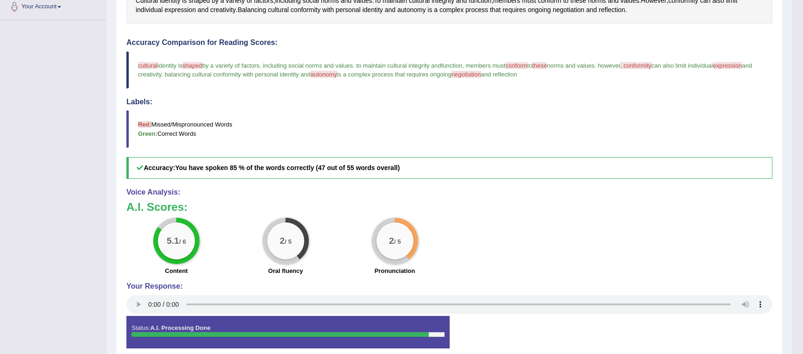
scroll to position [182, 0]
